Goal: Task Accomplishment & Management: Use online tool/utility

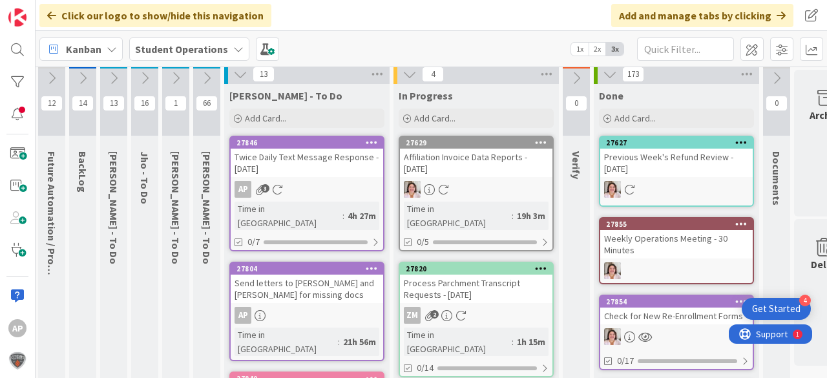
scroll to position [0, 2]
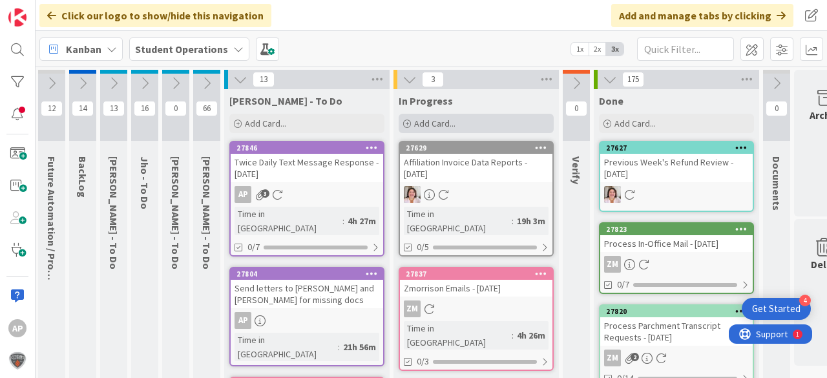
click at [468, 123] on div "Add Card..." at bounding box center [476, 123] width 155 height 19
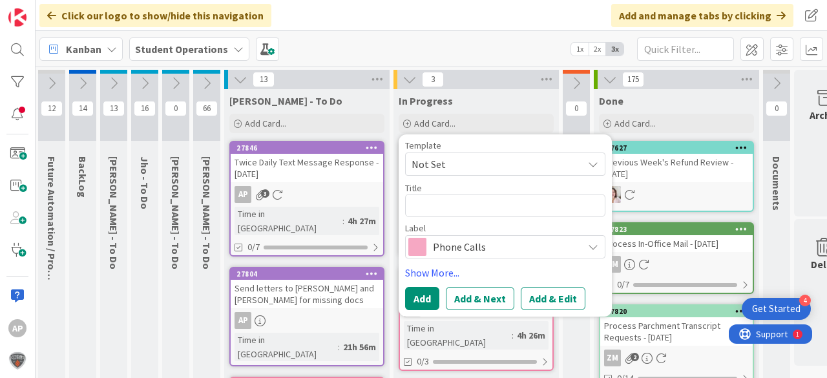
click at [492, 158] on span "Not Set" at bounding box center [491, 164] width 161 height 17
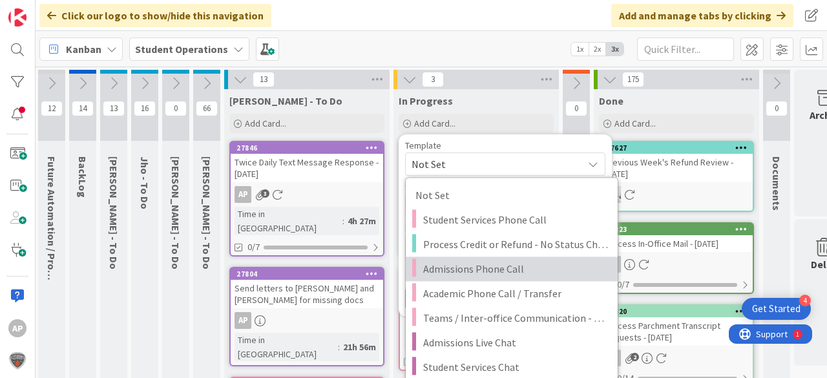
click at [516, 269] on span "Admissions Phone Call" at bounding box center [515, 268] width 185 height 17
type textarea "x"
type textarea "Admissions Phone Call"
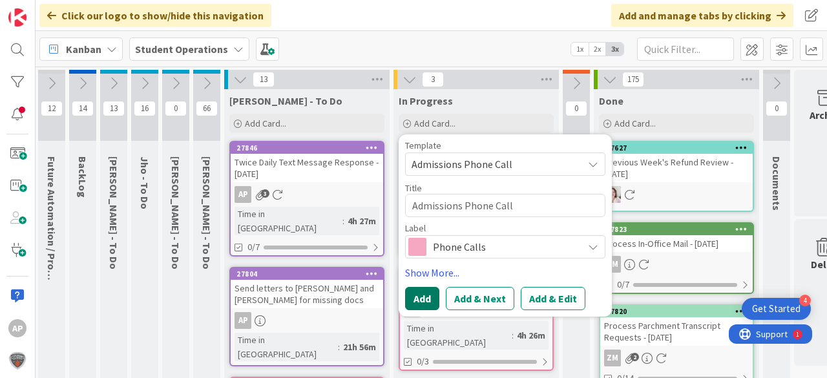
click at [430, 294] on button "Add" at bounding box center [422, 298] width 34 height 23
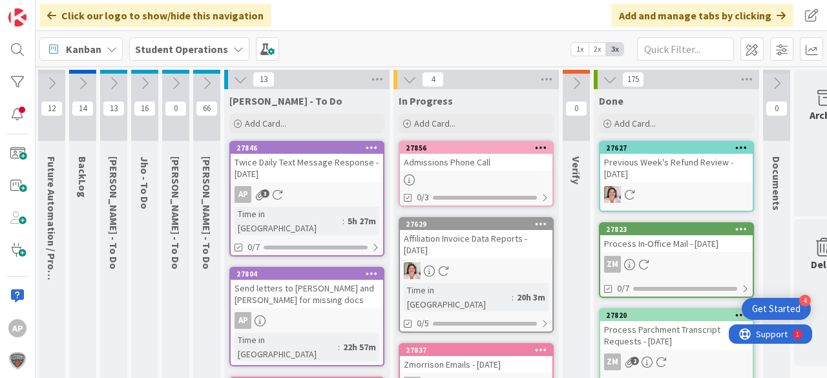
click at [516, 165] on div "Admissions Phone Call" at bounding box center [476, 162] width 152 height 17
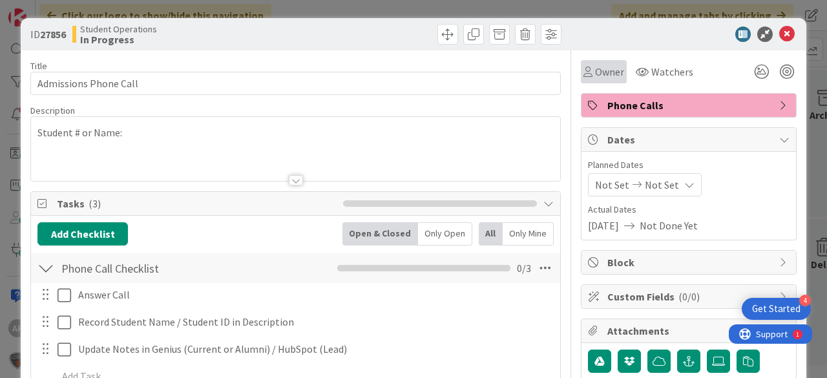
click at [586, 75] on div "Owner" at bounding box center [603, 72] width 41 height 16
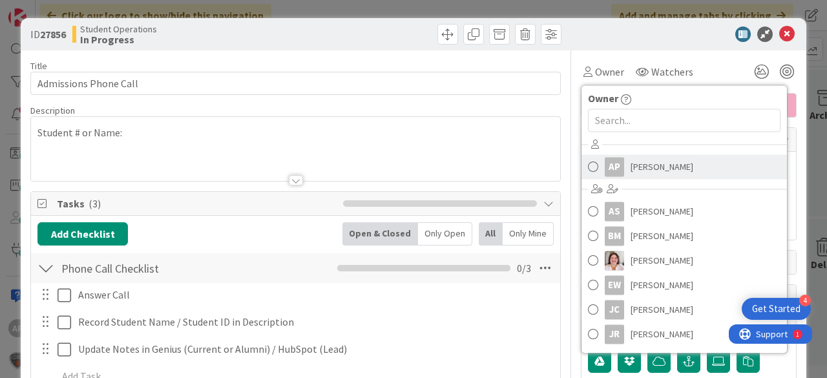
click at [656, 168] on span "[PERSON_NAME]" at bounding box center [661, 166] width 63 height 19
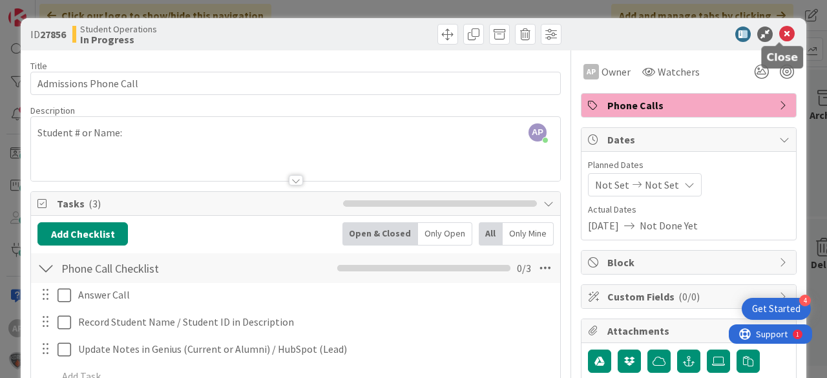
click at [780, 35] on icon at bounding box center [787, 34] width 16 height 16
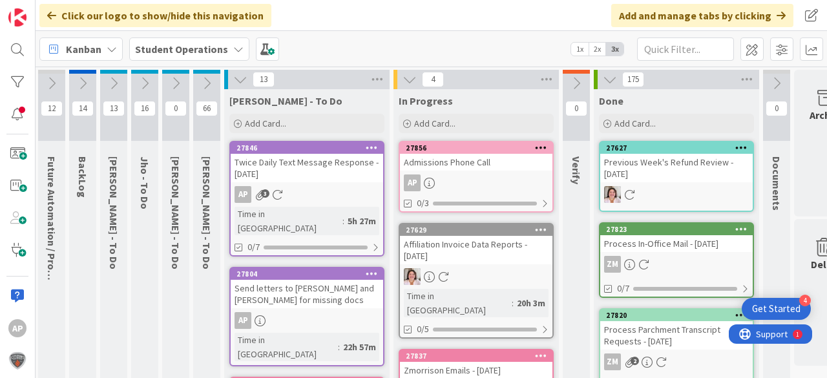
click at [468, 179] on div "AP" at bounding box center [476, 182] width 152 height 17
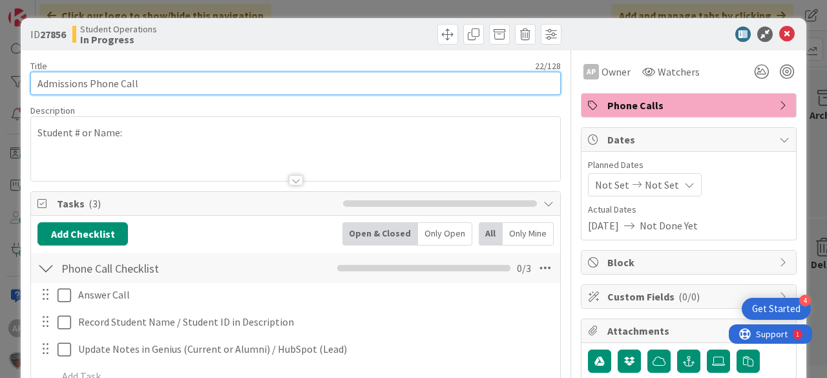
click at [273, 88] on input "Admissions Phone Call" at bounding box center [295, 83] width 530 height 23
type input "Admissions Phone Call - [PERSON_NAME]"
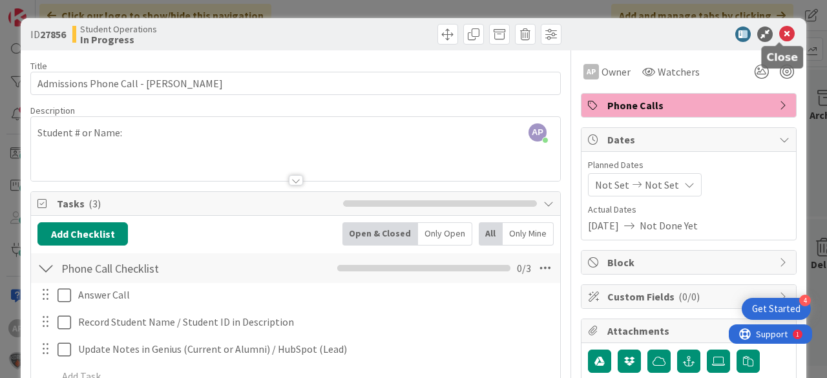
click at [780, 32] on icon at bounding box center [787, 34] width 16 height 16
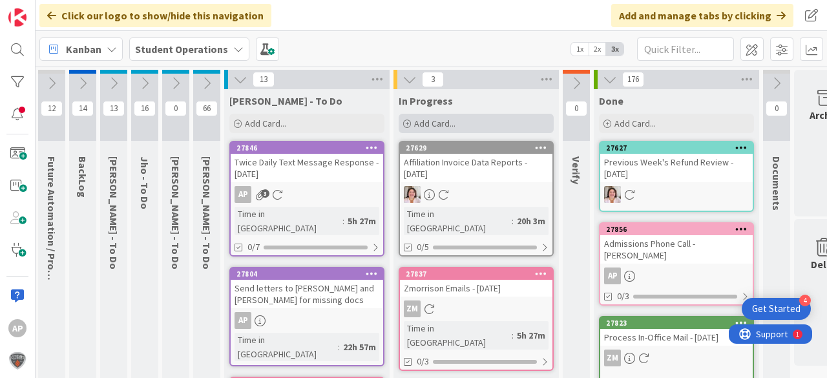
click at [432, 121] on span "Add Card..." at bounding box center [434, 124] width 41 height 12
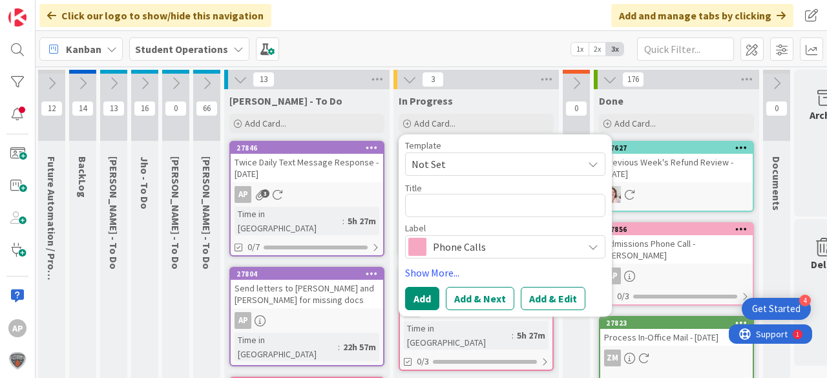
click at [481, 161] on span "Not Set" at bounding box center [491, 164] width 161 height 17
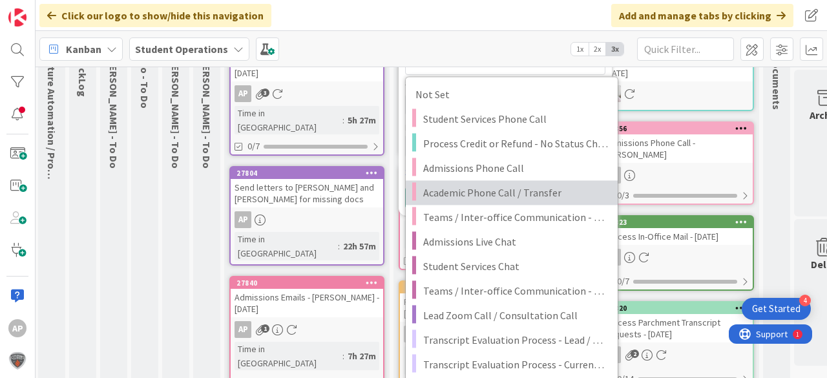
scroll to position [103, 2]
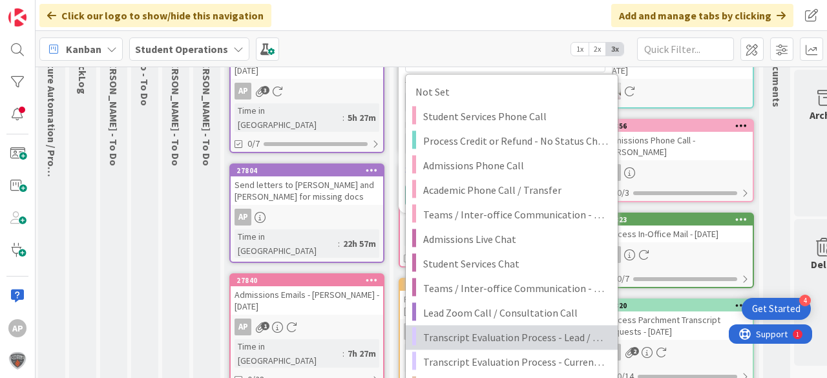
click at [558, 338] on span "Transcript Evaluation Process - Lead / New Student" at bounding box center [515, 337] width 185 height 17
type textarea "x"
type textarea "Transcript Evaluation Process - Lead / New Student"
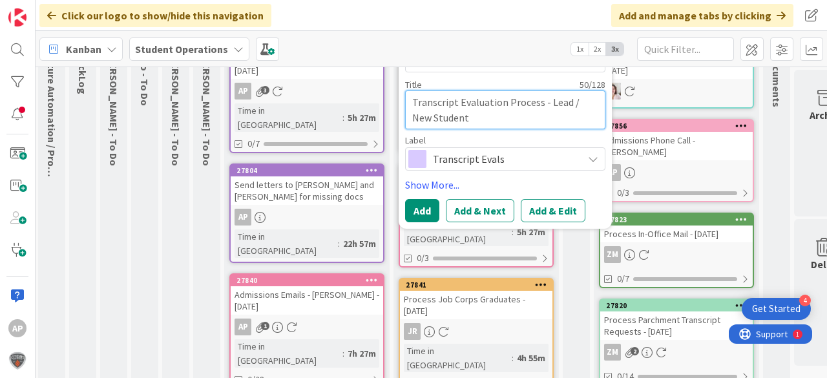
click at [501, 118] on textarea "Transcript Evaluation Process - Lead / New Student" at bounding box center [505, 109] width 200 height 39
type textarea "x"
type textarea "Transcript Evaluation Process - Lead / New Student"
type textarea "x"
type textarea "Transcript Evaluation Process - Lead / New Student -"
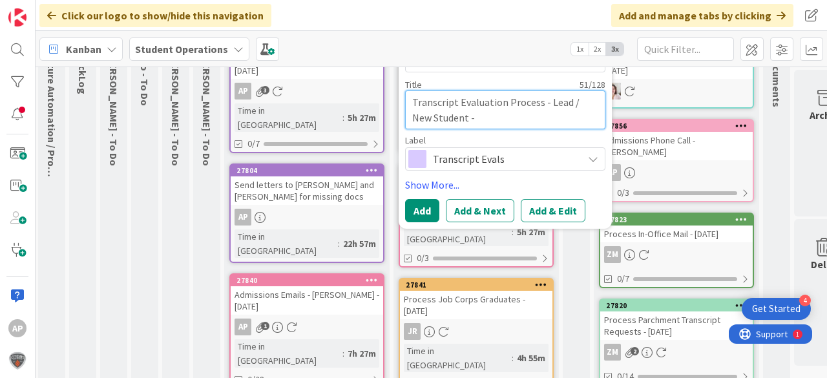
type textarea "x"
type textarea "Transcript Evaluation Process - Lead / New Student -"
type textarea "x"
type textarea "Transcript Evaluation Process - Lead / New Student - C"
type textarea "x"
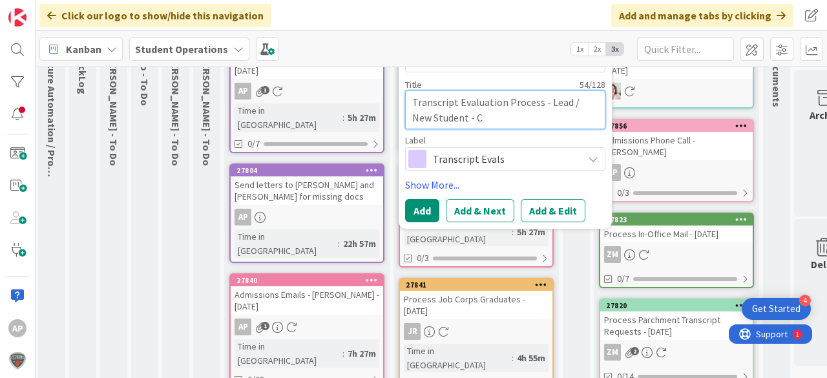
type textarea "Transcript Evaluation Process - Lead / New Student - Co"
type textarea "x"
type textarea "Transcript Evaluation Process - Lead / New Student - Con"
type textarea "x"
type textarea "Transcript Evaluation Process - Lead / New Student - Conn"
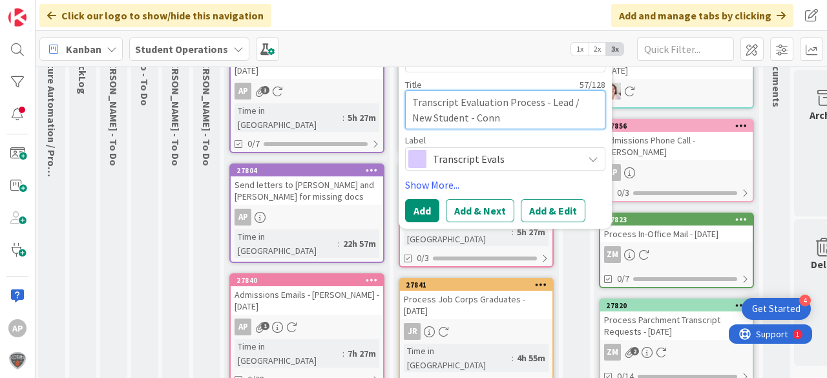
type textarea "x"
type textarea "Transcript Evaluation Process - Lead / New Student - Conno"
type textarea "x"
type textarea "Transcript Evaluation Process - Lead / New Student - [PERSON_NAME]"
type textarea "x"
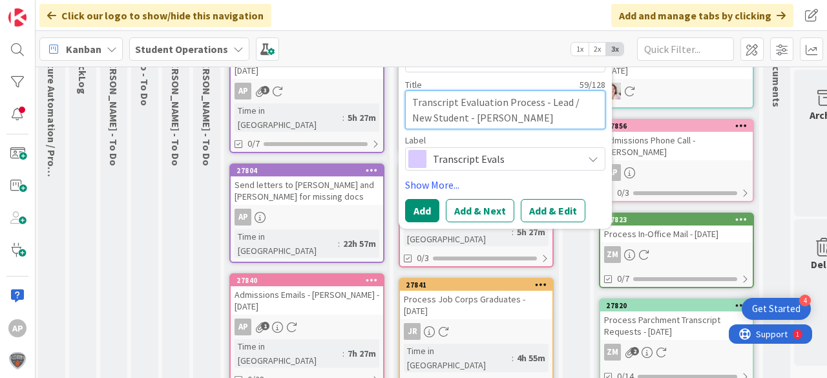
type textarea "Transcript Evaluation Process - Lead / New Student - [PERSON_NAME]"
type textarea "x"
type textarea "Transcript Evaluation Process - Lead / New Student - [PERSON_NAME]"
type textarea "x"
type textarea "Transcript Evaluation Process - Lead / New Student - [PERSON_NAME]"
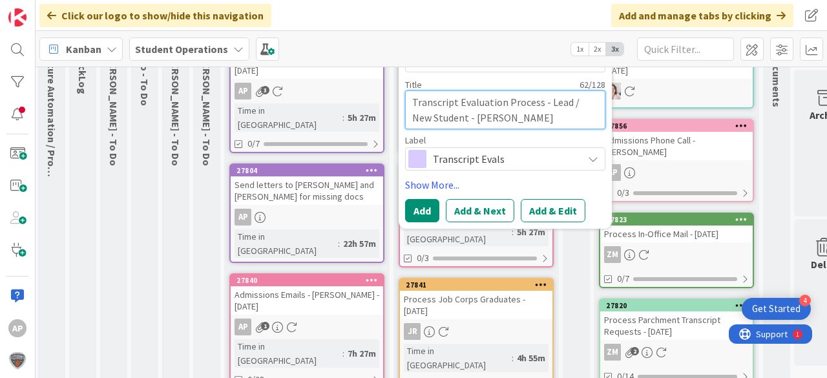
type textarea "x"
type textarea "Transcript Evaluation Process - Lead / New Student - [PERSON_NAME]"
type textarea "x"
type textarea "Transcript Evaluation Process - Lead / New Student - [PERSON_NAME]"
type textarea "x"
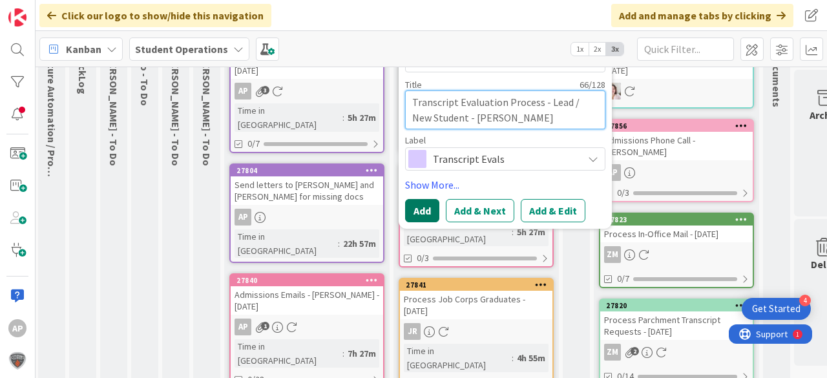
type textarea "Transcript Evaluation Process - Lead / New Student - [PERSON_NAME]"
click at [417, 204] on button "Add" at bounding box center [422, 210] width 34 height 23
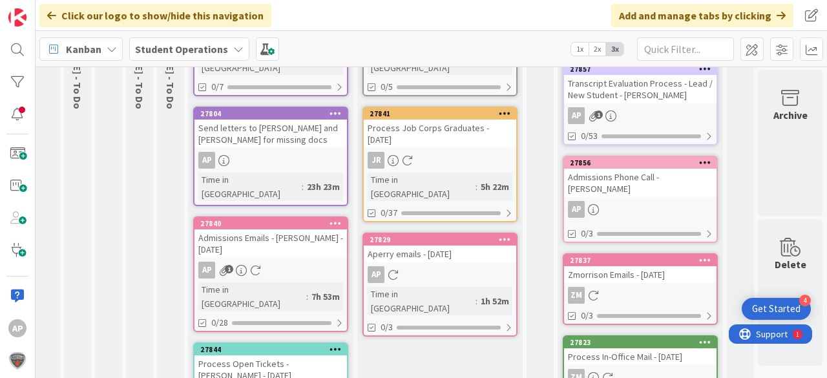
scroll to position [53, 46]
